Goal: Task Accomplishment & Management: Complete application form

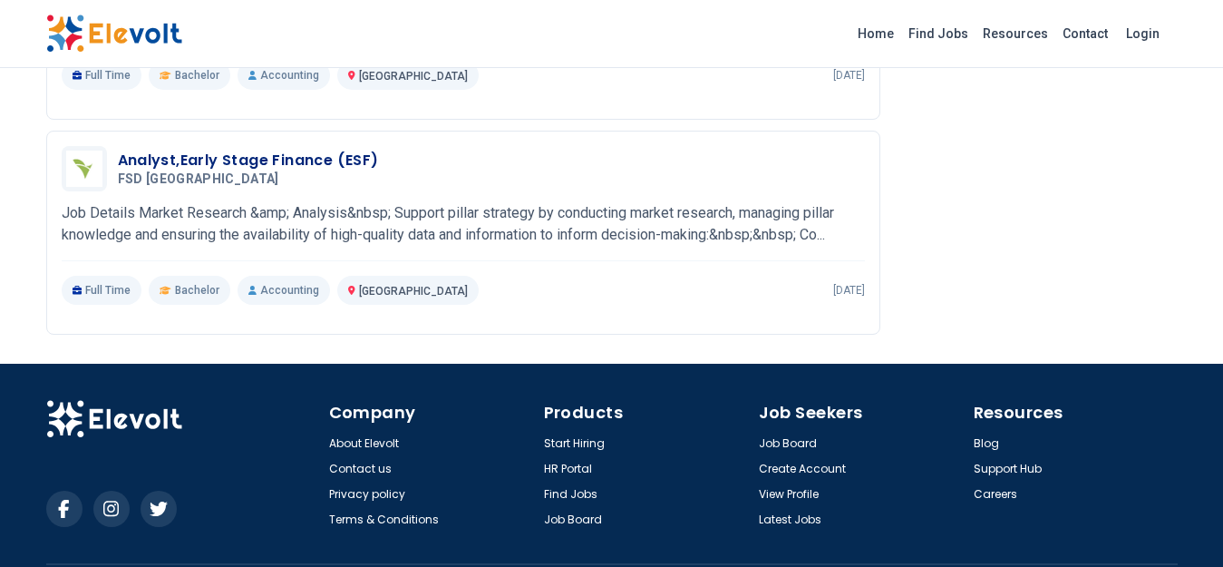
scroll to position [2267, 0]
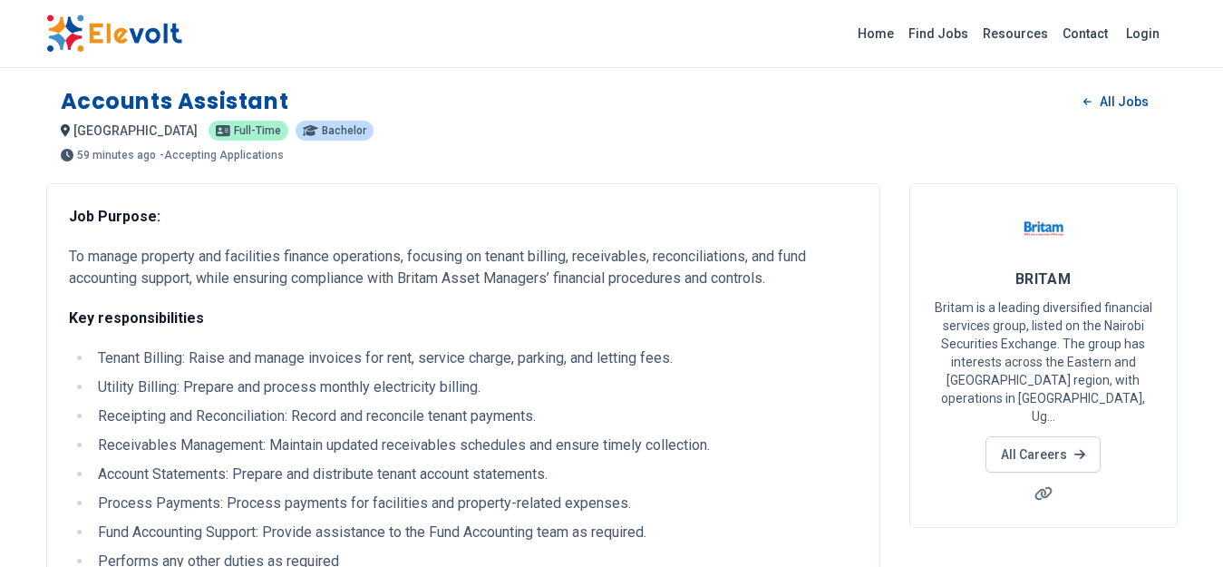
scroll to position [544, 0]
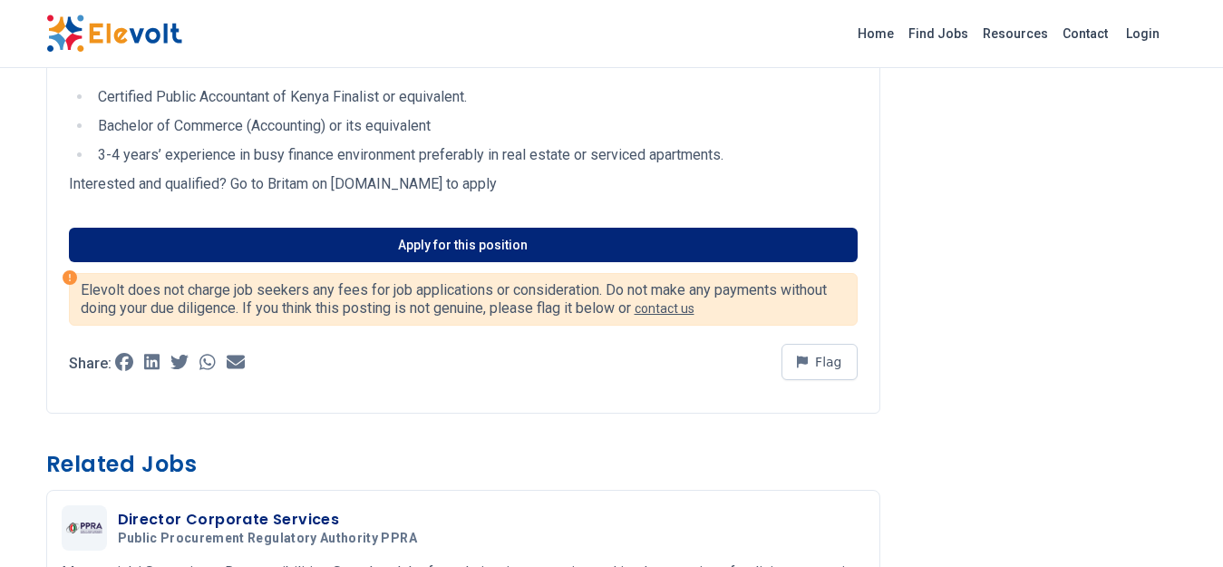
click at [440, 248] on link "Apply for this position" at bounding box center [463, 245] width 789 height 34
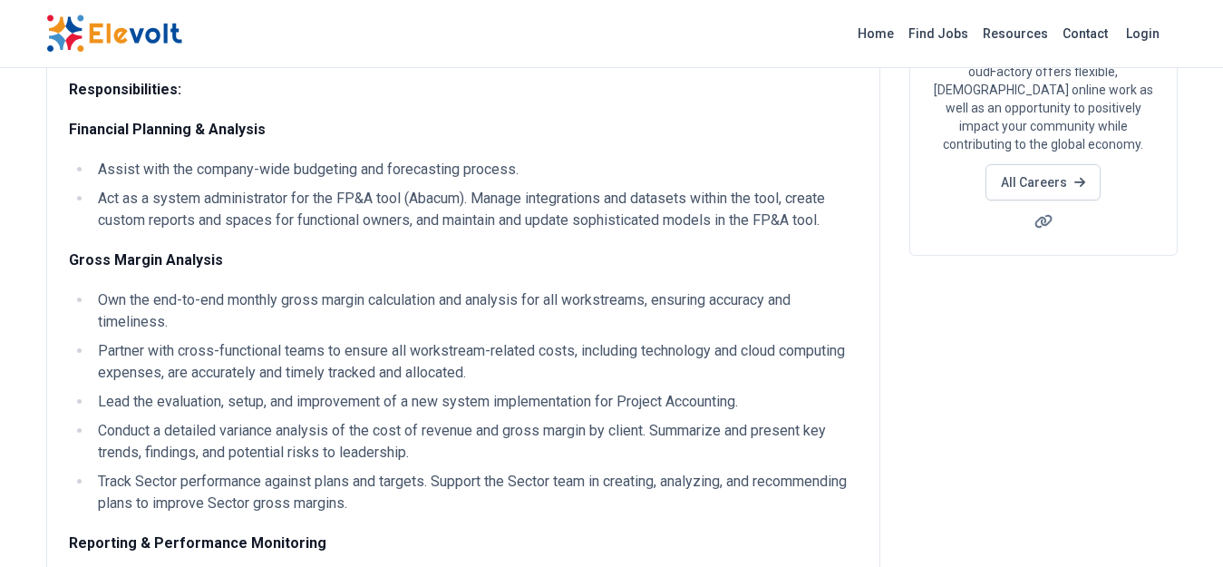
scroll to position [363, 0]
